Goal: Task Accomplishment & Management: Use online tool/utility

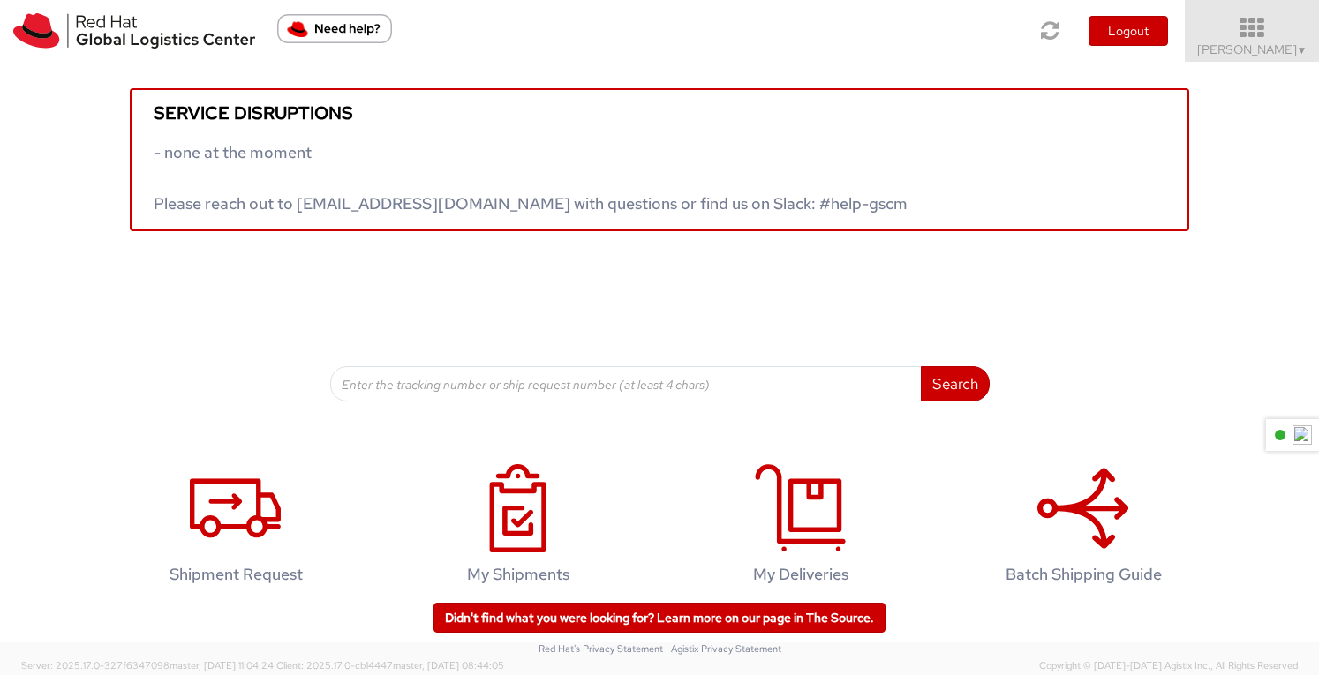
click at [1248, 31] on icon at bounding box center [1252, 28] width 155 height 25
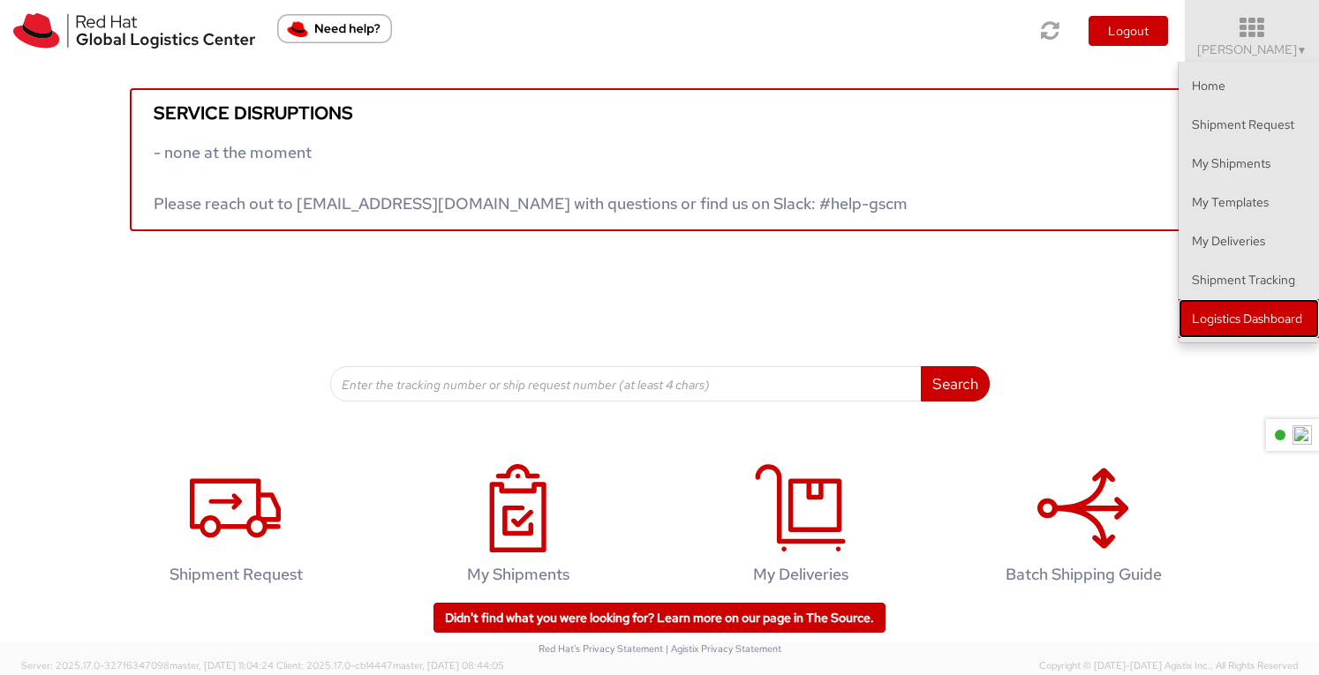
click at [1241, 315] on link "Logistics Dashboard" at bounding box center [1249, 318] width 140 height 39
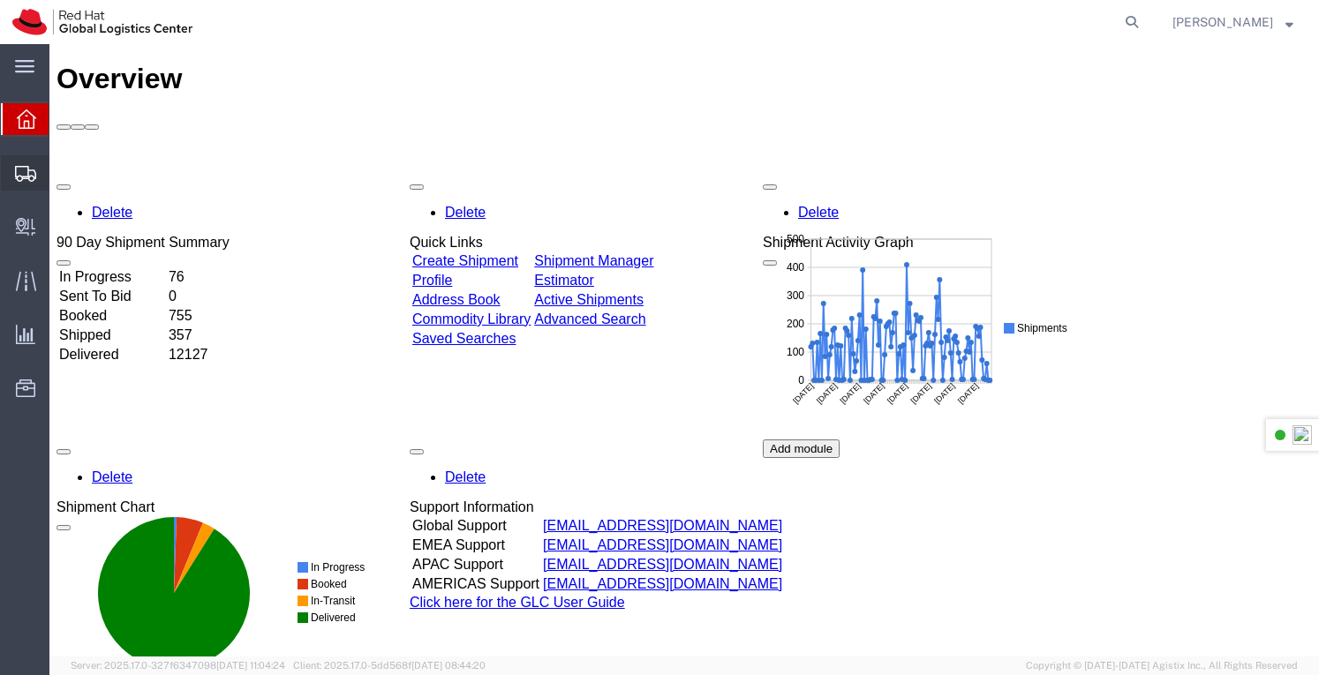
click at [0, 0] on span "Create Shipment" at bounding box center [0, 0] width 0 height 0
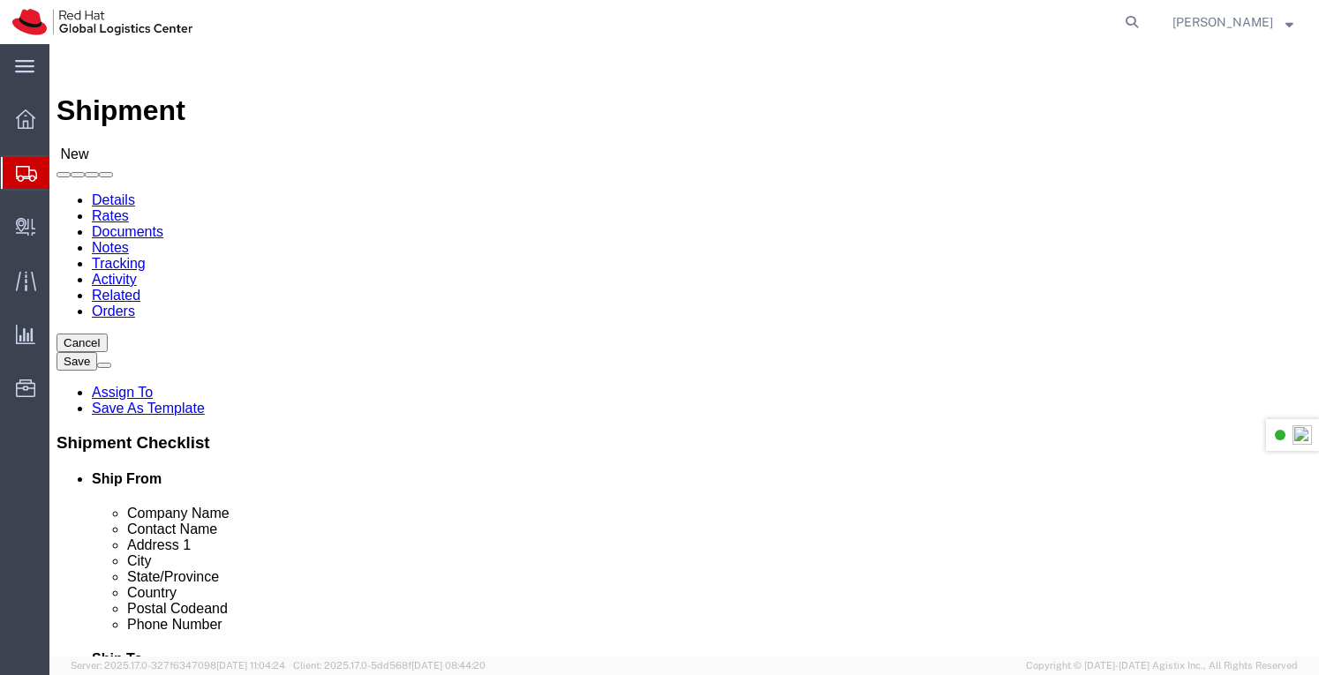
select select
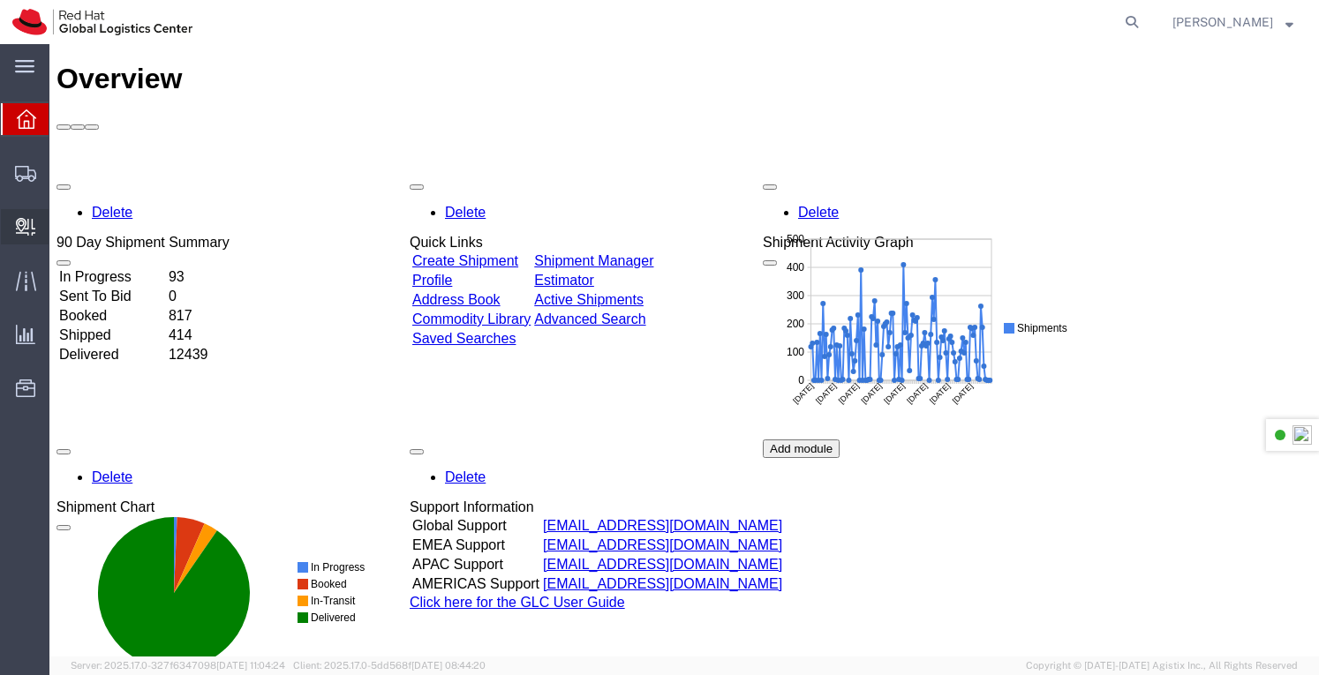
click at [0, 0] on span "Create Delivery" at bounding box center [0, 0] width 0 height 0
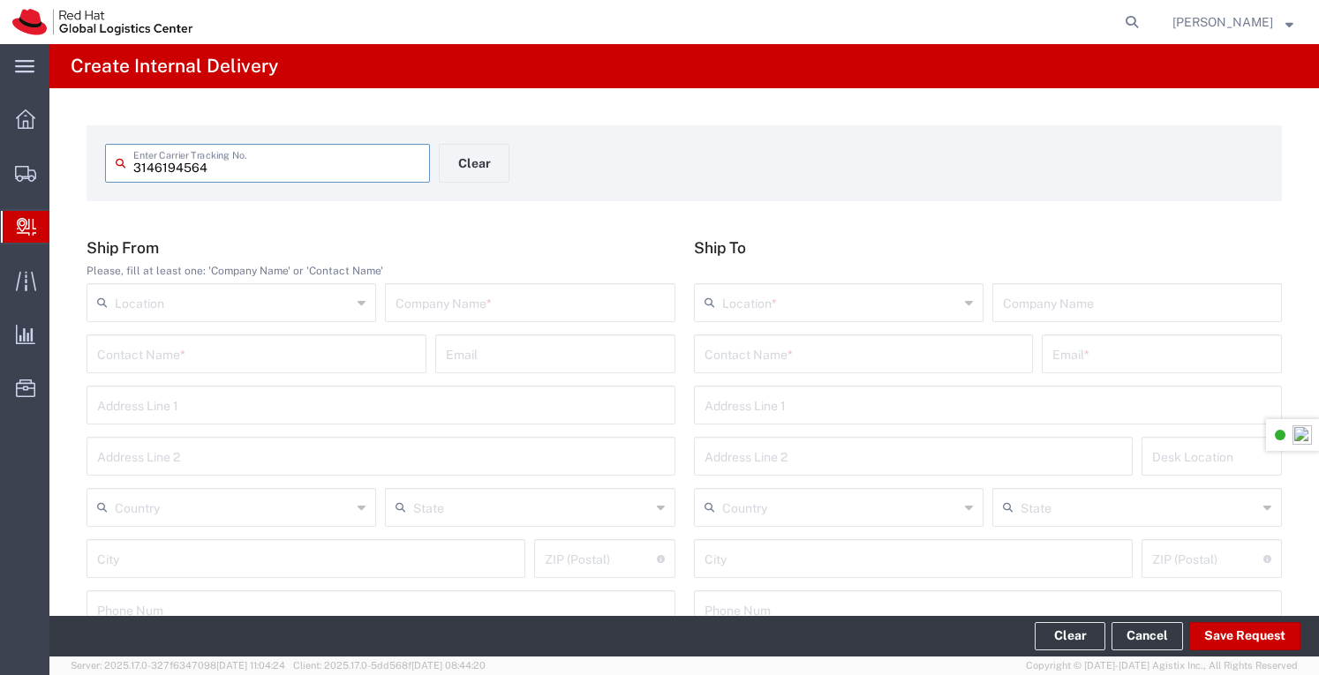
type input "3146194564"
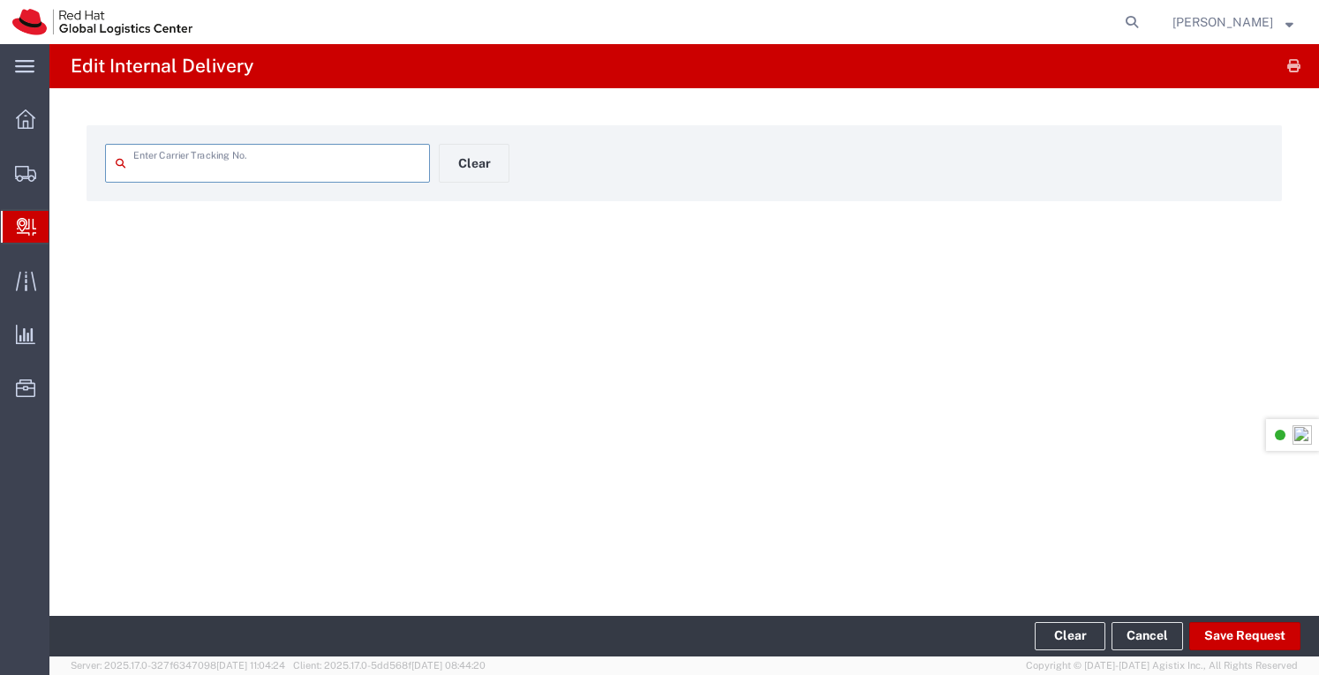
type input "3146194564"
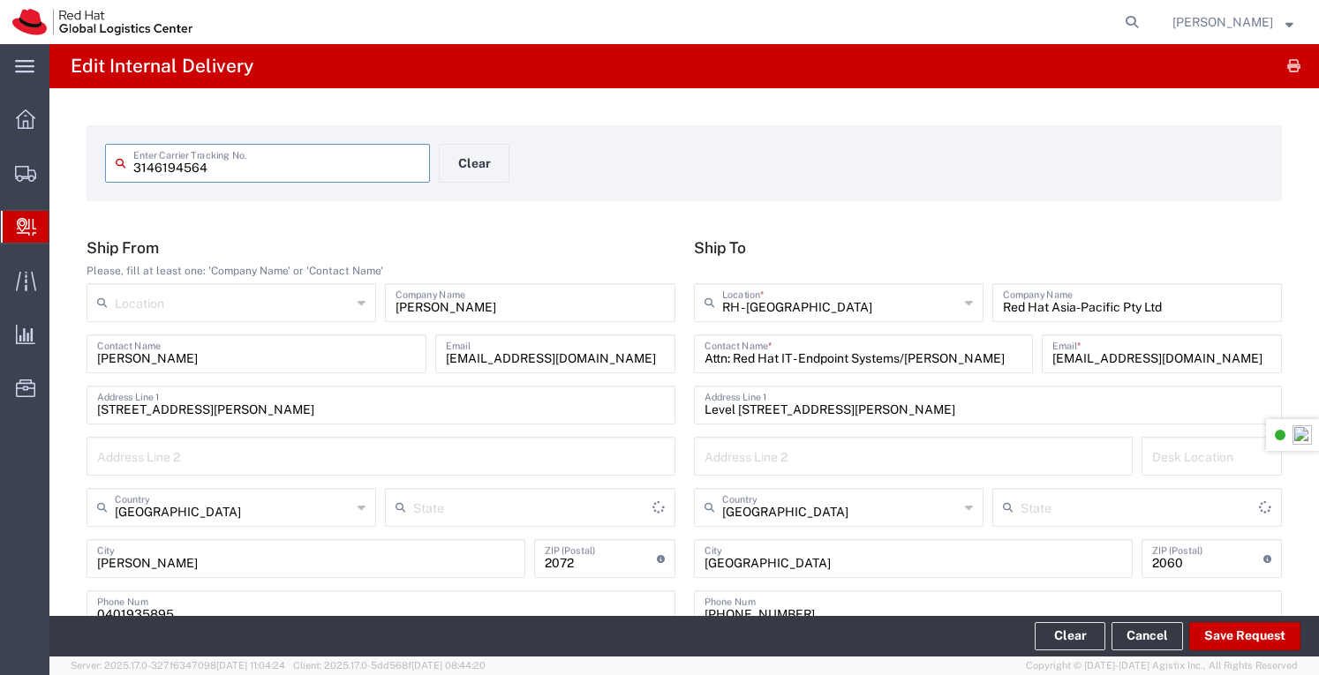
type input "Your Packaging"
type input "Domestic Express"
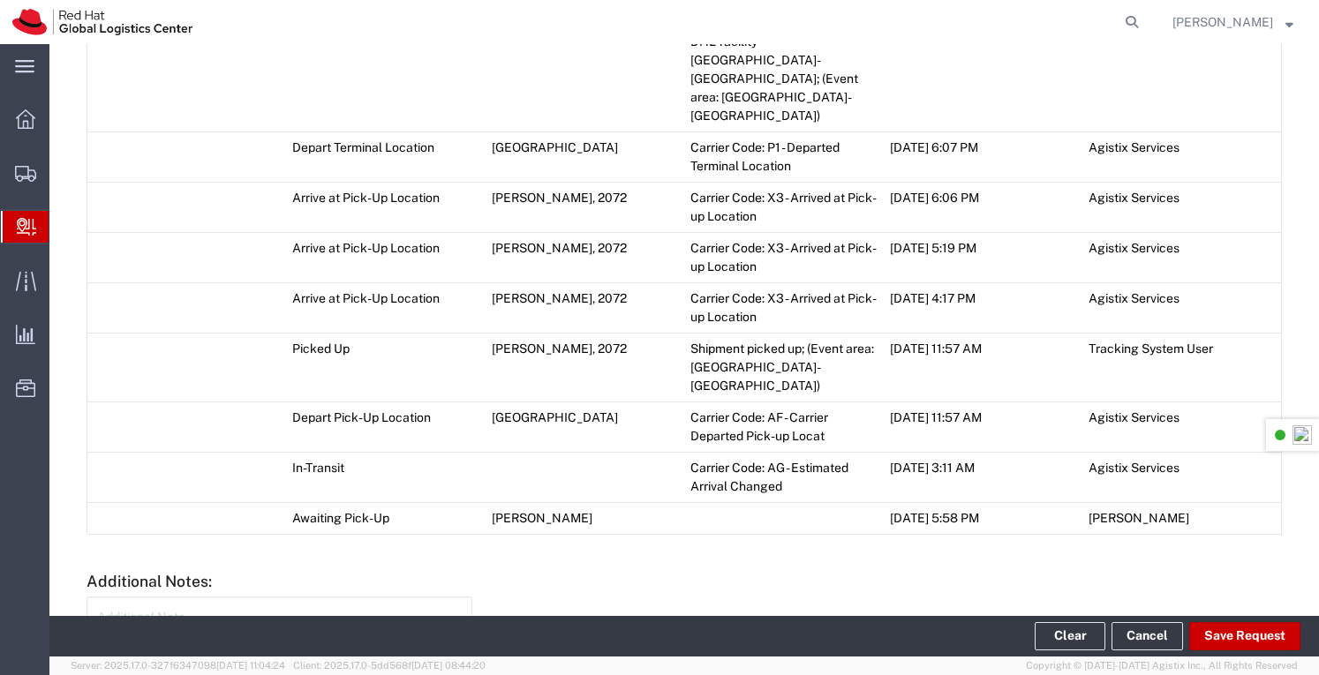
scroll to position [1478, 0]
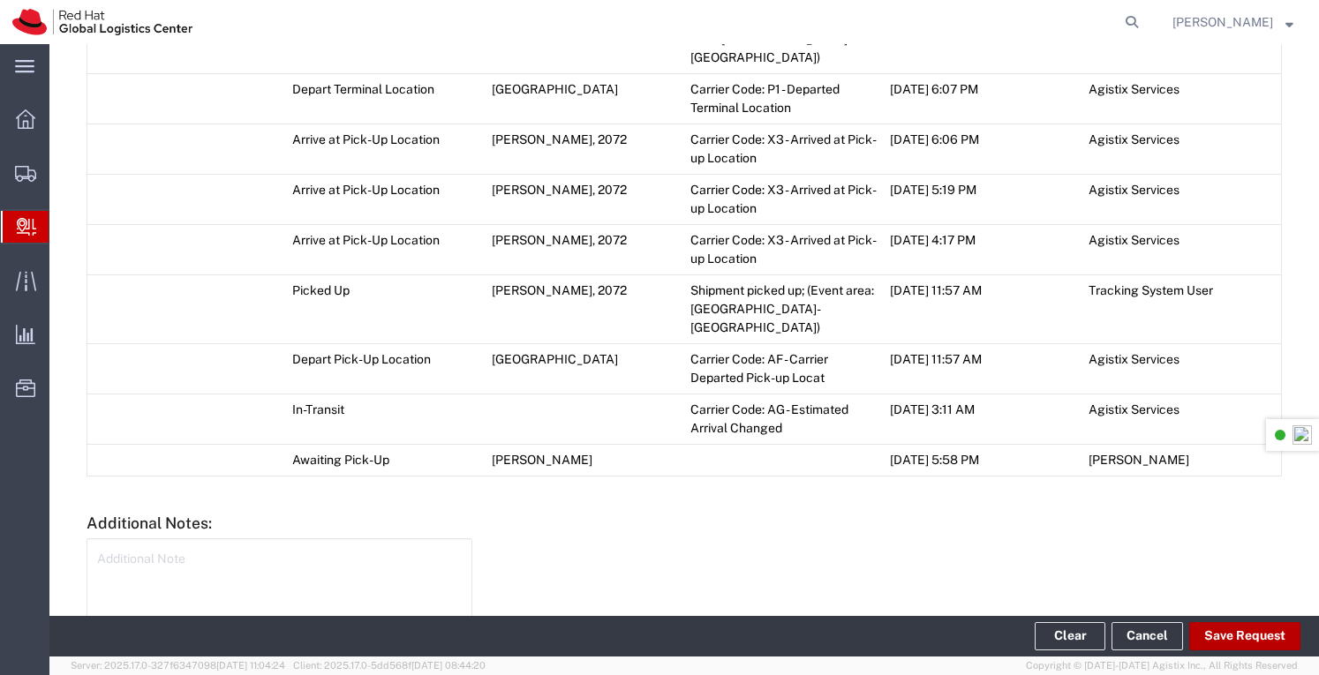
click at [1243, 635] on button "Save Request" at bounding box center [1244, 636] width 111 height 28
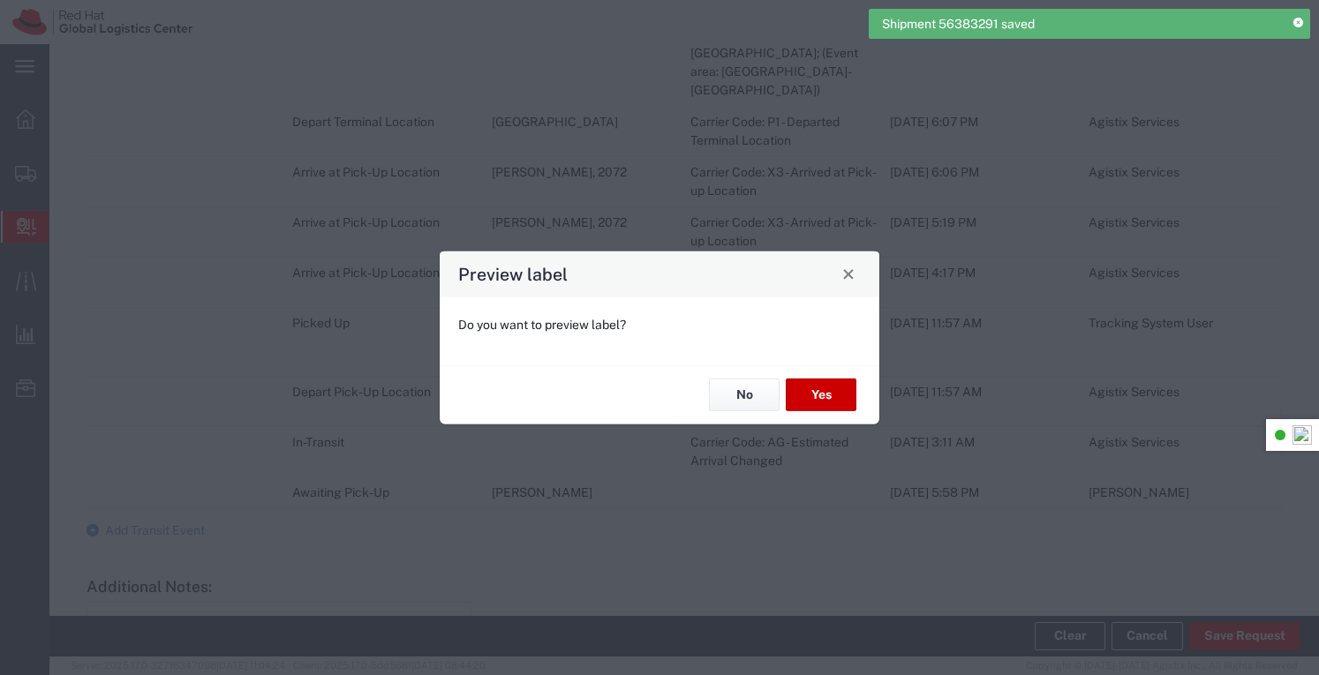
type input "Your Packaging"
type input "Domestic Express"
click at [748, 392] on button "No" at bounding box center [744, 395] width 71 height 33
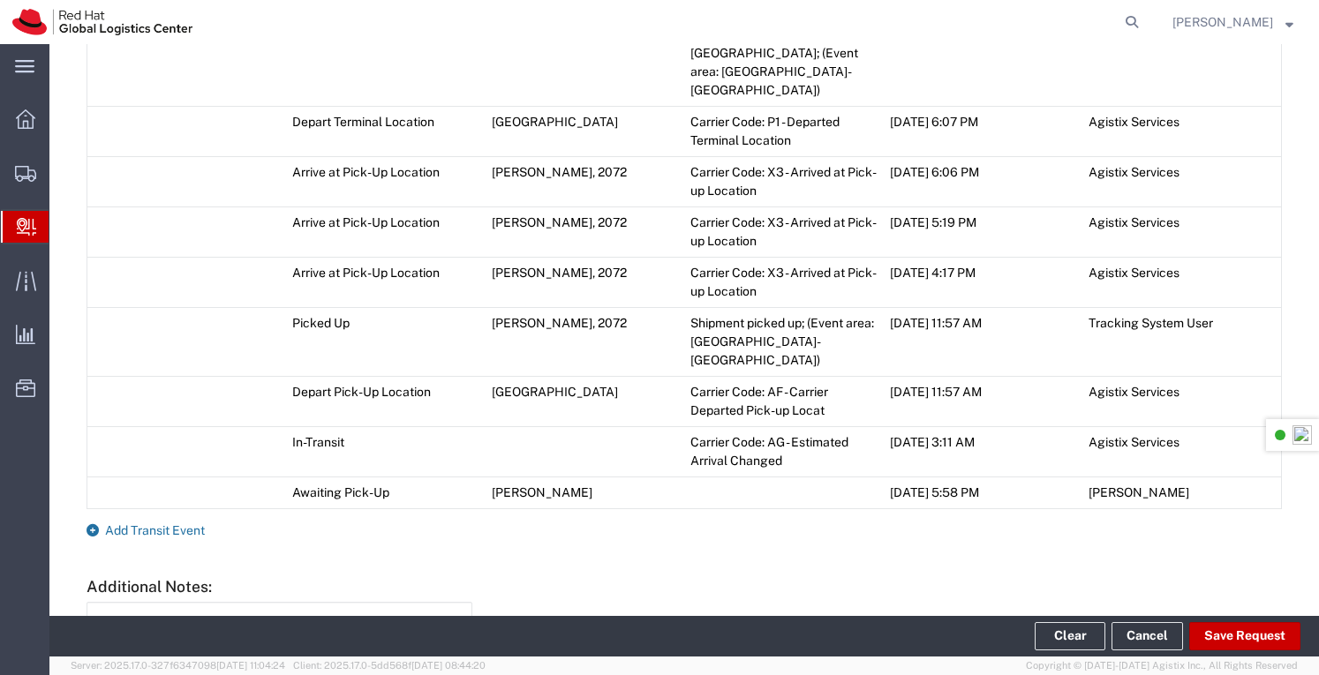
click at [193, 524] on span "Add Transit Event" at bounding box center [155, 531] width 100 height 14
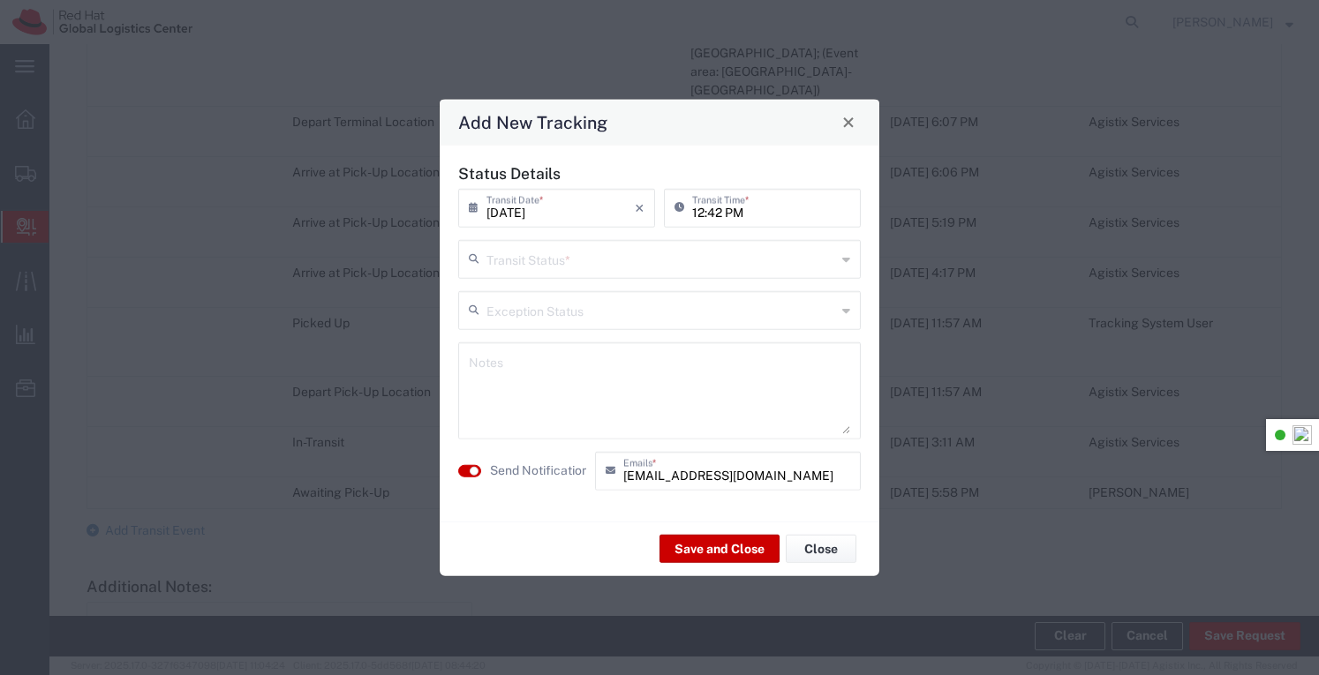
click at [848, 257] on icon at bounding box center [846, 259] width 8 height 28
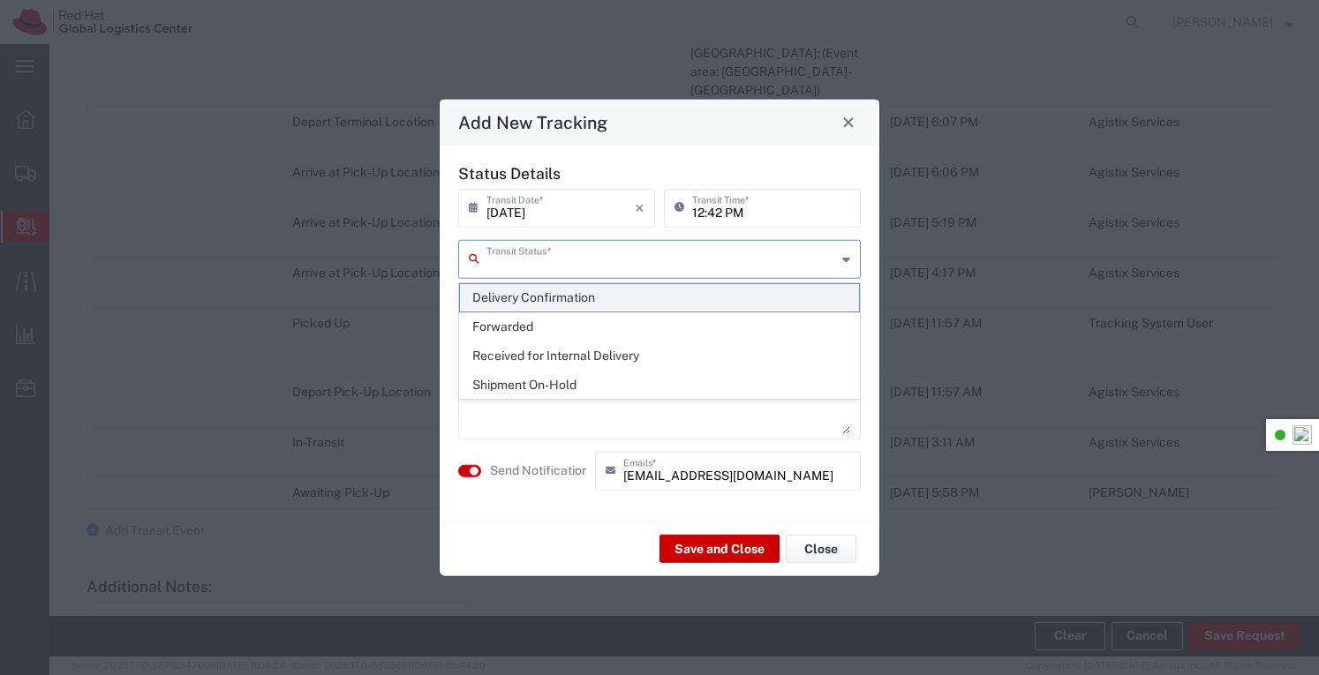
click at [550, 295] on span "Delivery Confirmation" at bounding box center [660, 297] width 400 height 27
type input "Delivery Confirmation"
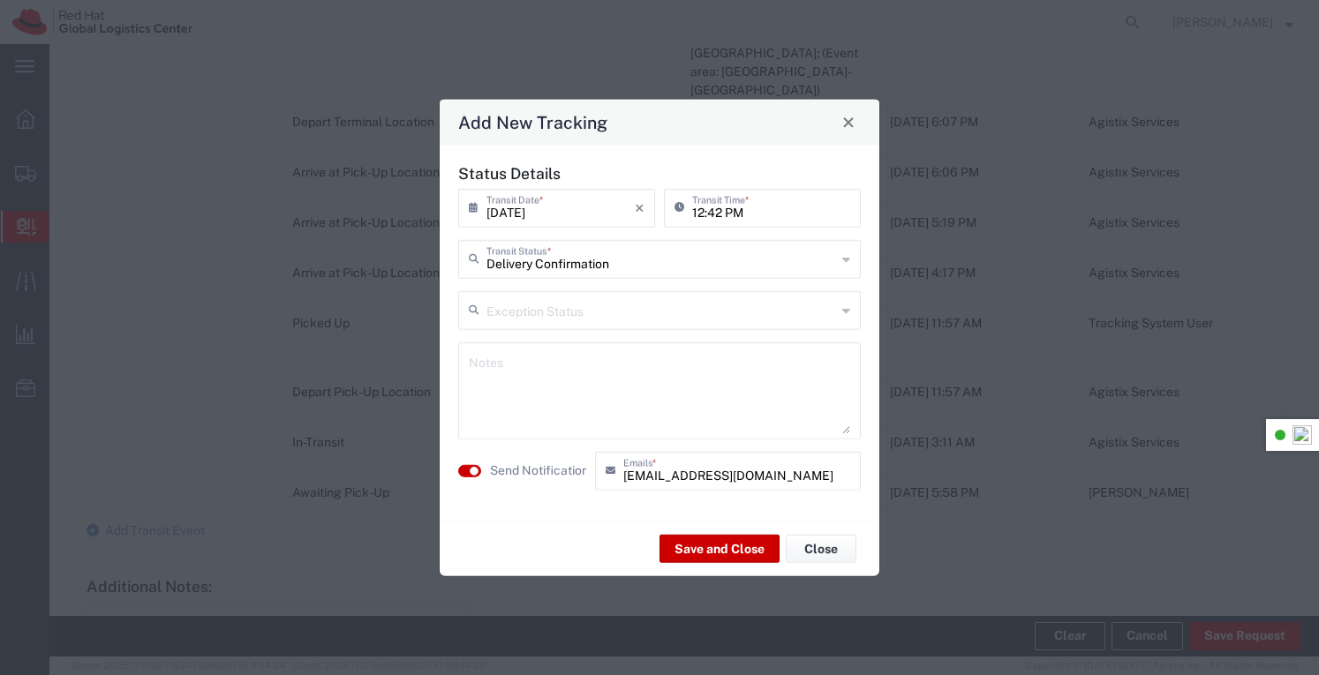
click at [593, 373] on textarea at bounding box center [659, 390] width 381 height 87
type textarea "Placed in IT storeroom"
click at [738, 543] on button "Save and Close" at bounding box center [720, 549] width 120 height 28
